Goal: Task Accomplishment & Management: Complete application form

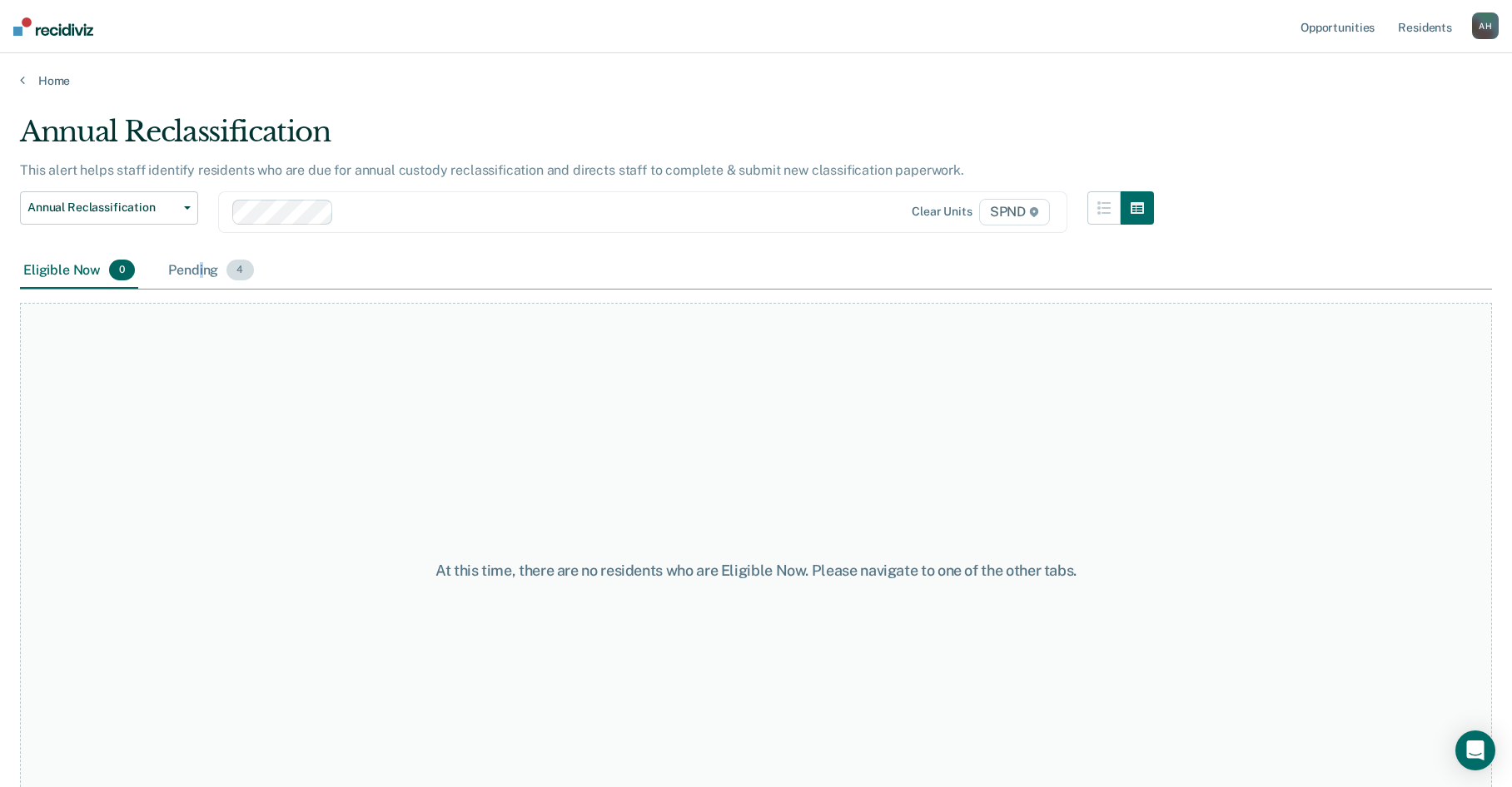
click at [203, 276] on div "Pending 4" at bounding box center [211, 270] width 92 height 36
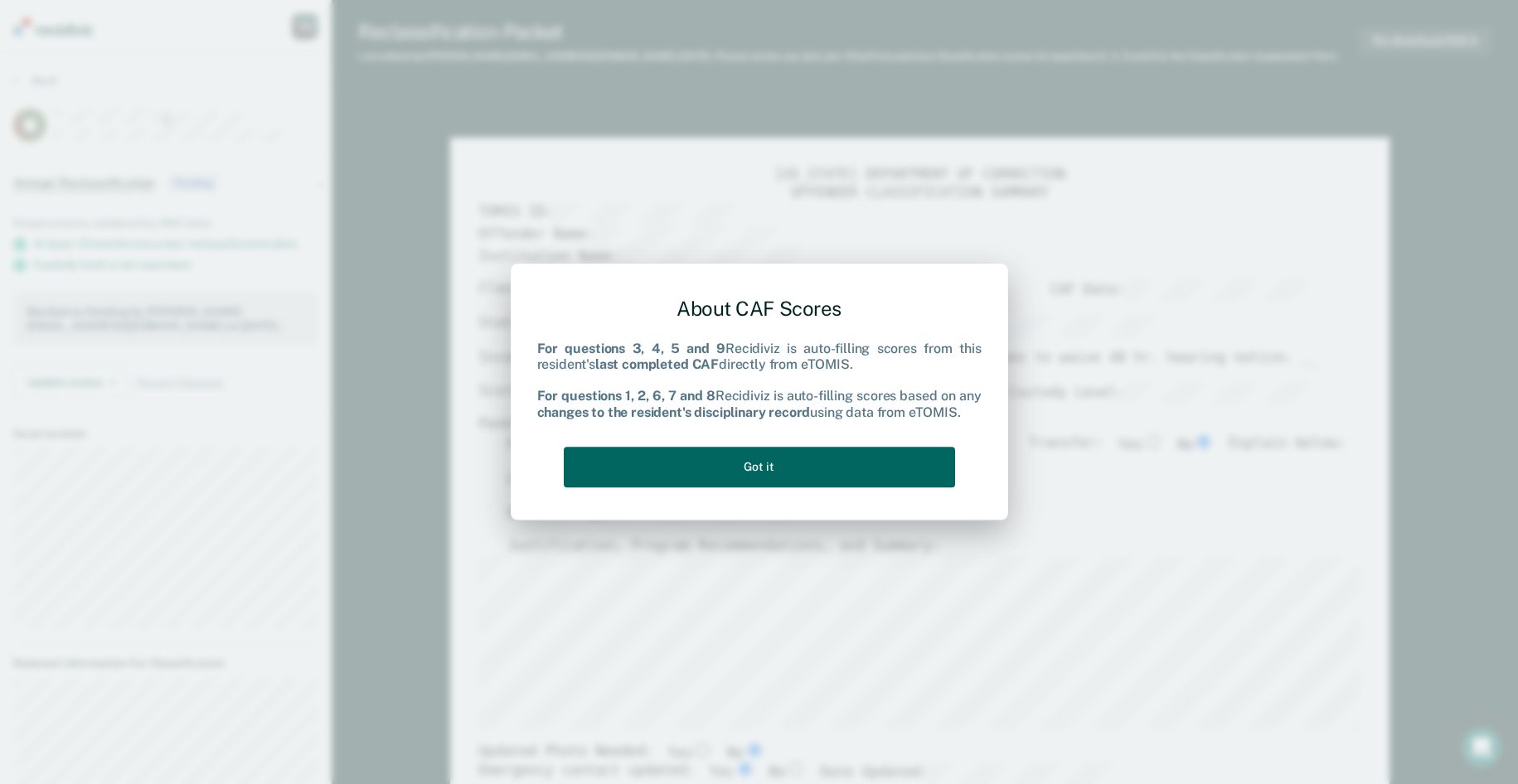
click at [759, 470] on button "Got it" at bounding box center [759, 467] width 392 height 40
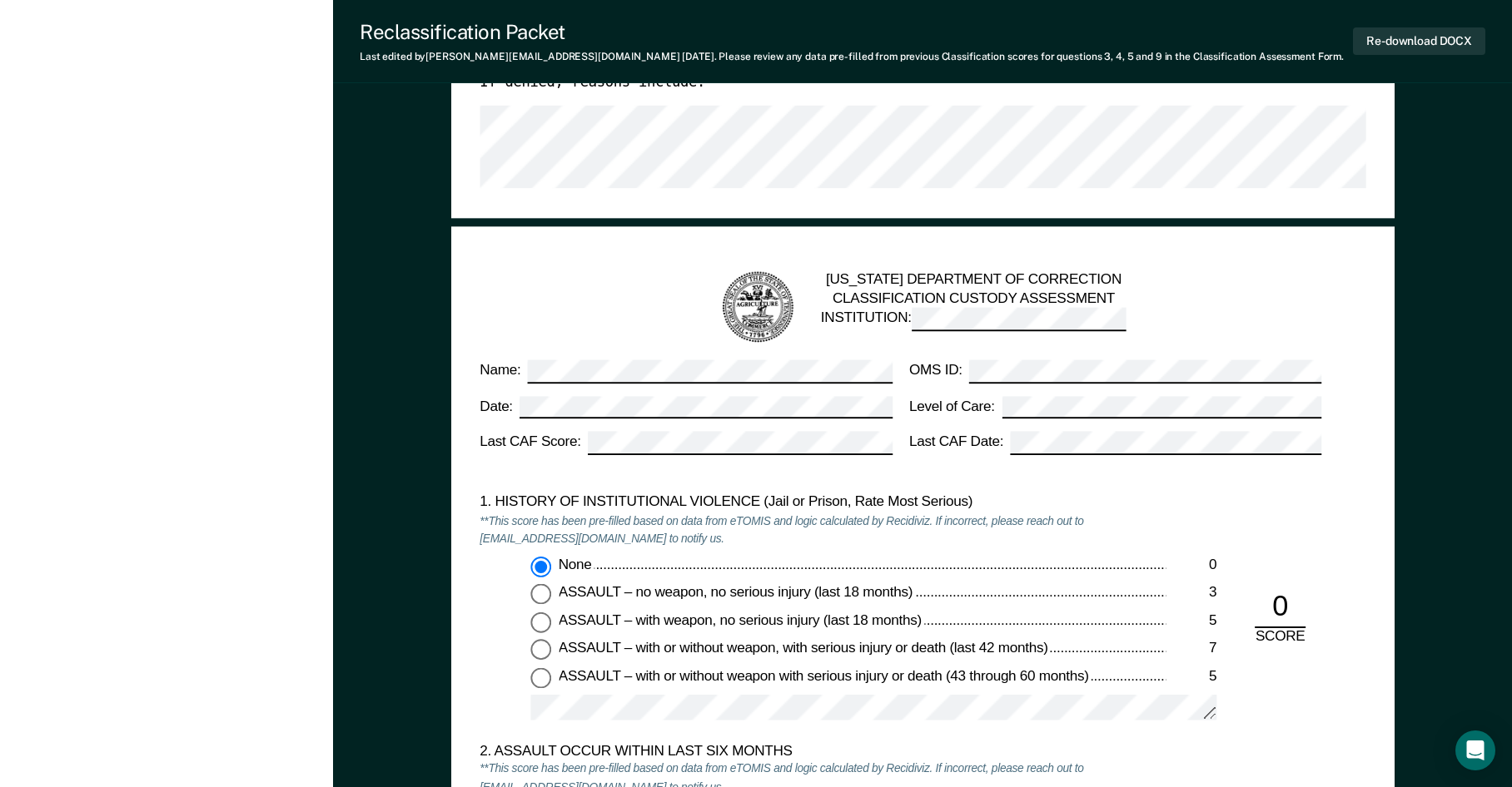
scroll to position [998, 0]
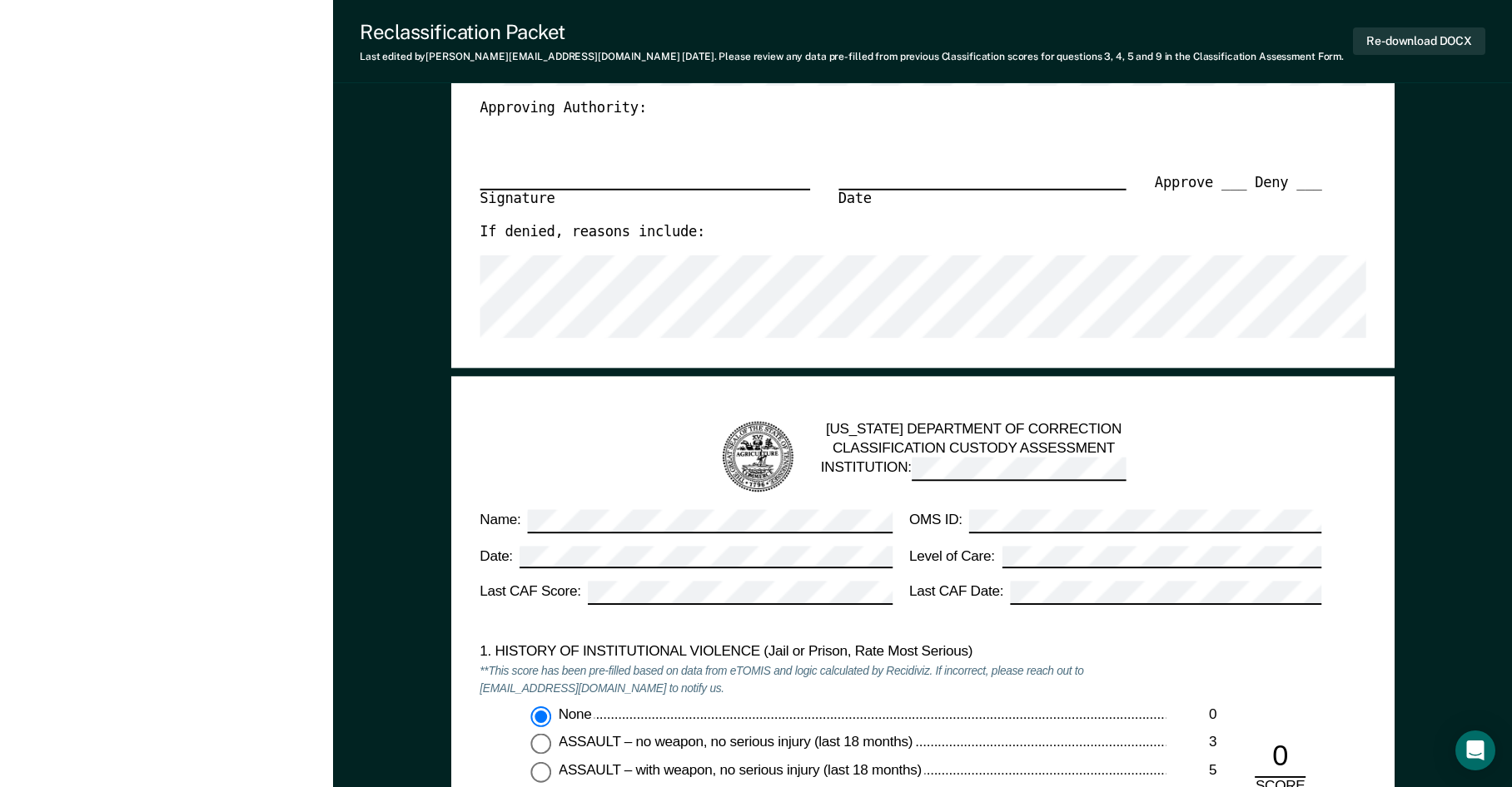
type textarea "x"
